Goal: Information Seeking & Learning: Learn about a topic

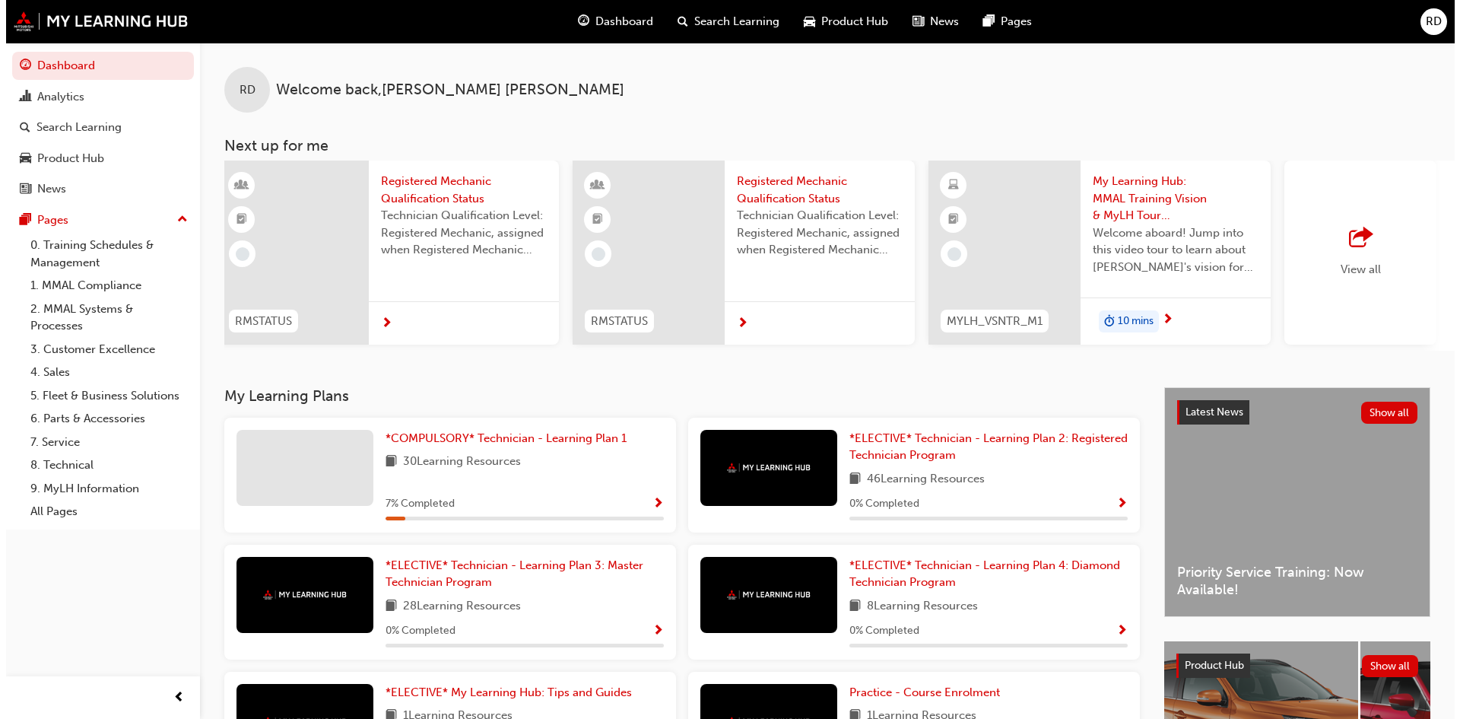
scroll to position [0, 903]
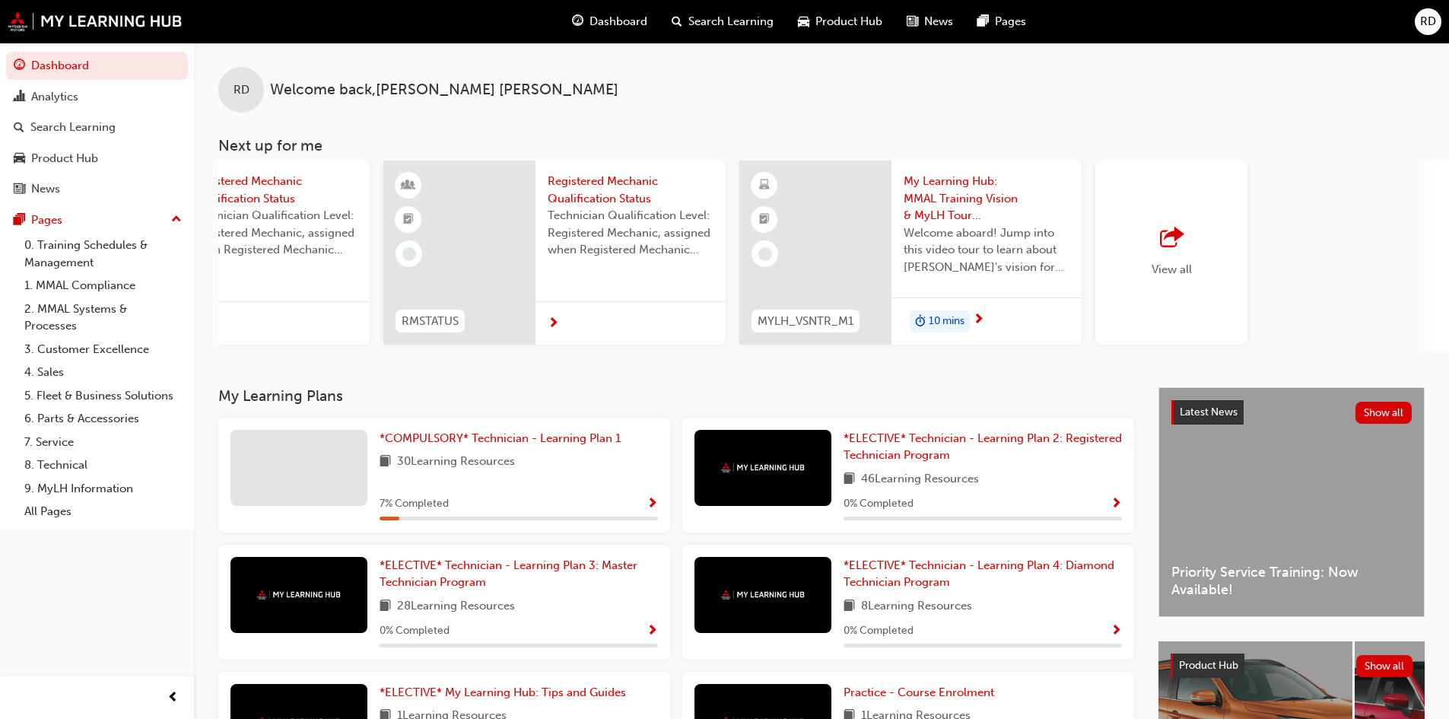
click at [960, 193] on span "My Learning Hub: MMAL Training Vision & MyLH Tour (Elective)" at bounding box center [987, 199] width 166 height 52
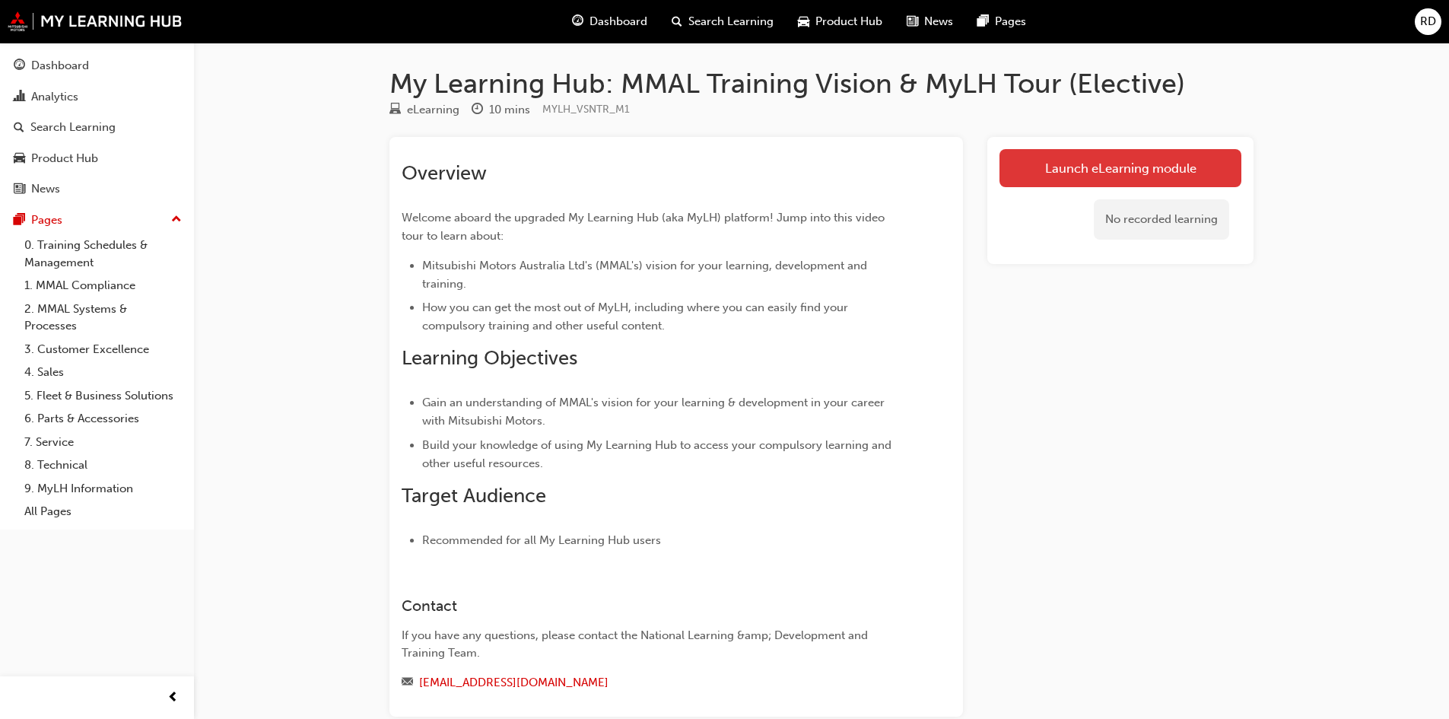
click at [1116, 173] on link "Launch eLearning module" at bounding box center [1120, 168] width 242 height 38
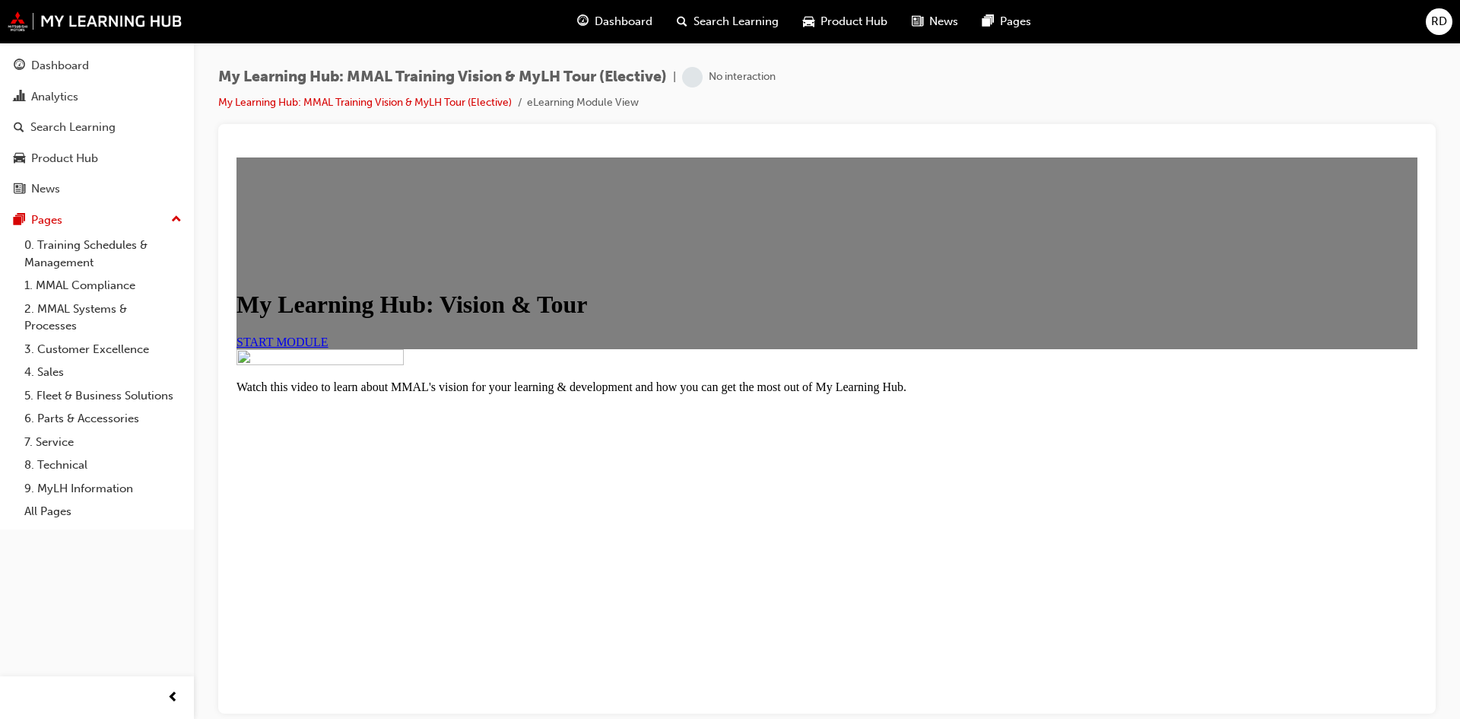
click at [329, 348] on link "START MODULE" at bounding box center [283, 341] width 92 height 13
